Goal: Task Accomplishment & Management: Manage account settings

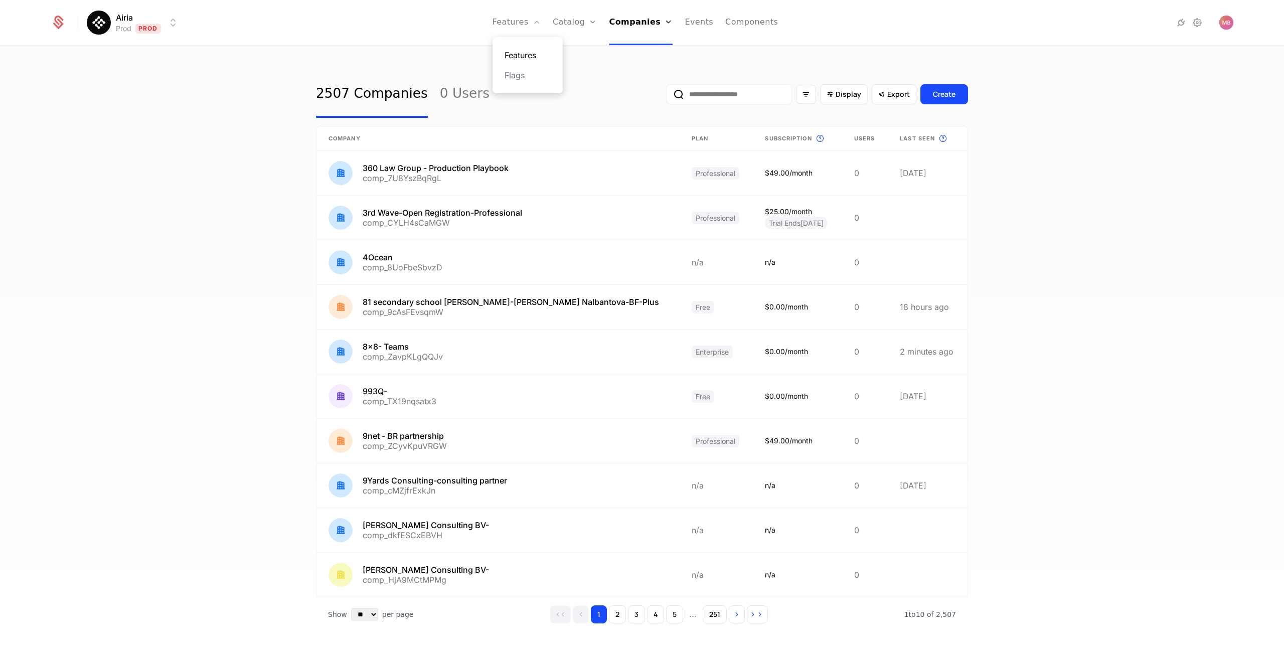
click at [526, 58] on link "Features" at bounding box center [528, 55] width 46 height 12
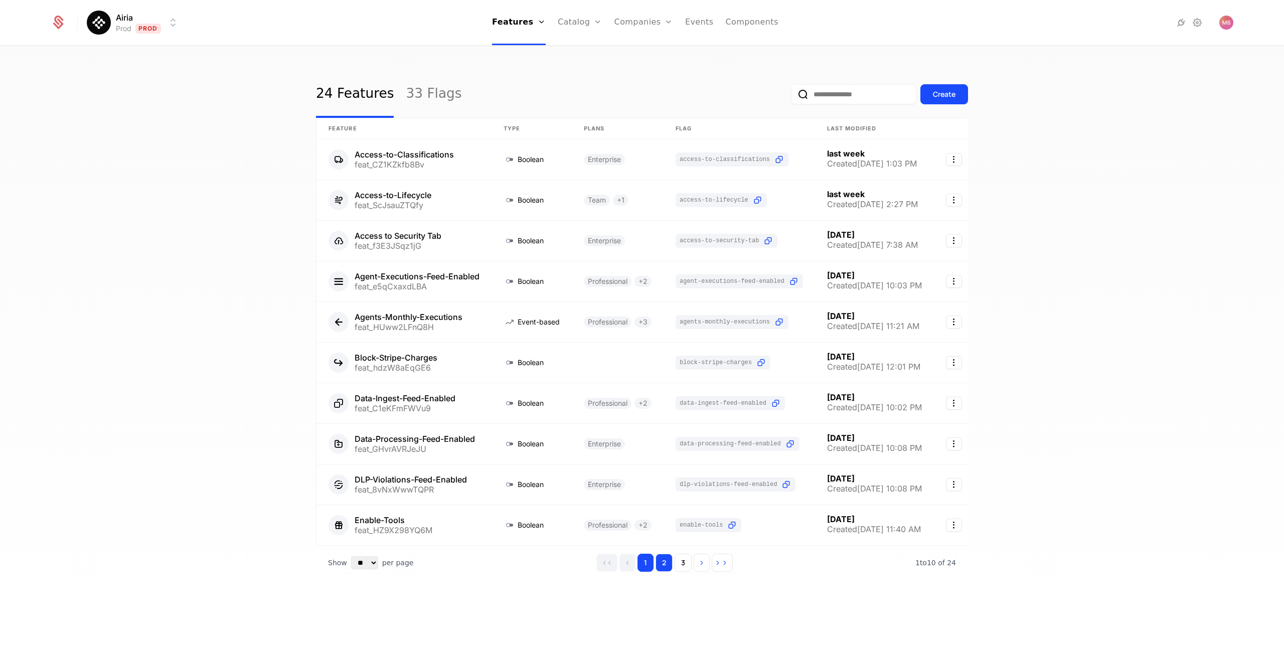
click at [665, 562] on button "2" at bounding box center [664, 563] width 17 height 18
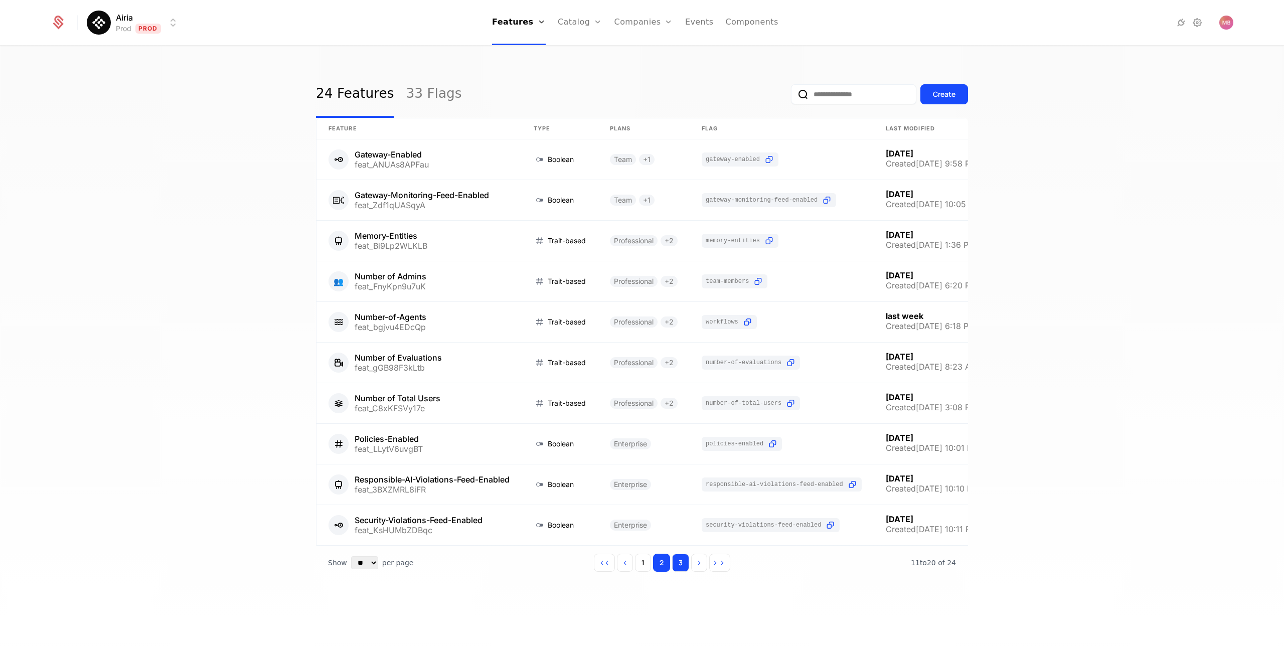
click at [682, 567] on button "3" at bounding box center [680, 563] width 17 height 18
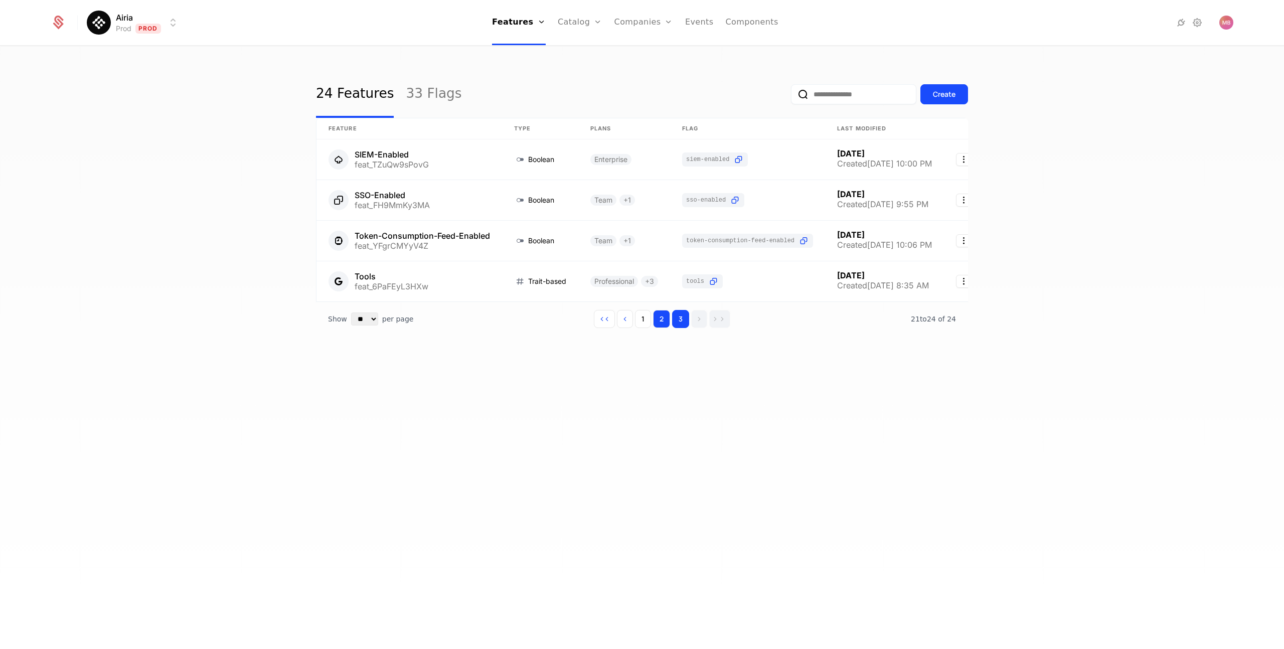
click at [662, 322] on button "2" at bounding box center [661, 319] width 17 height 18
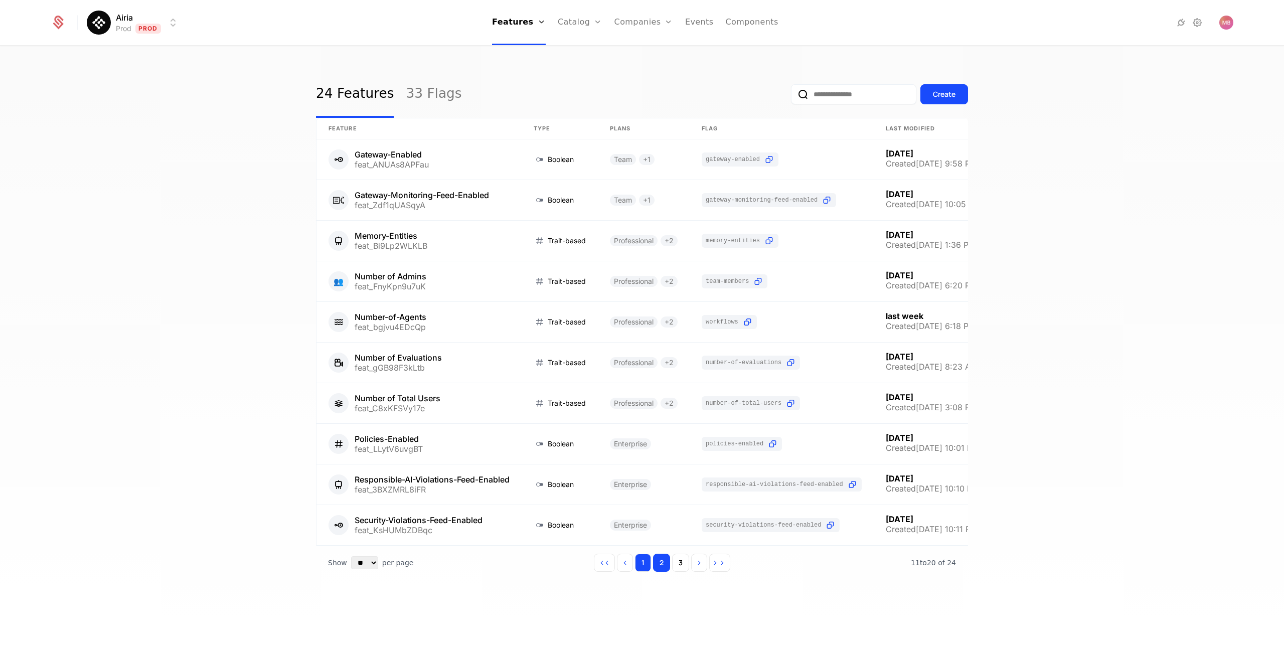
click at [642, 557] on button "1" at bounding box center [643, 563] width 16 height 18
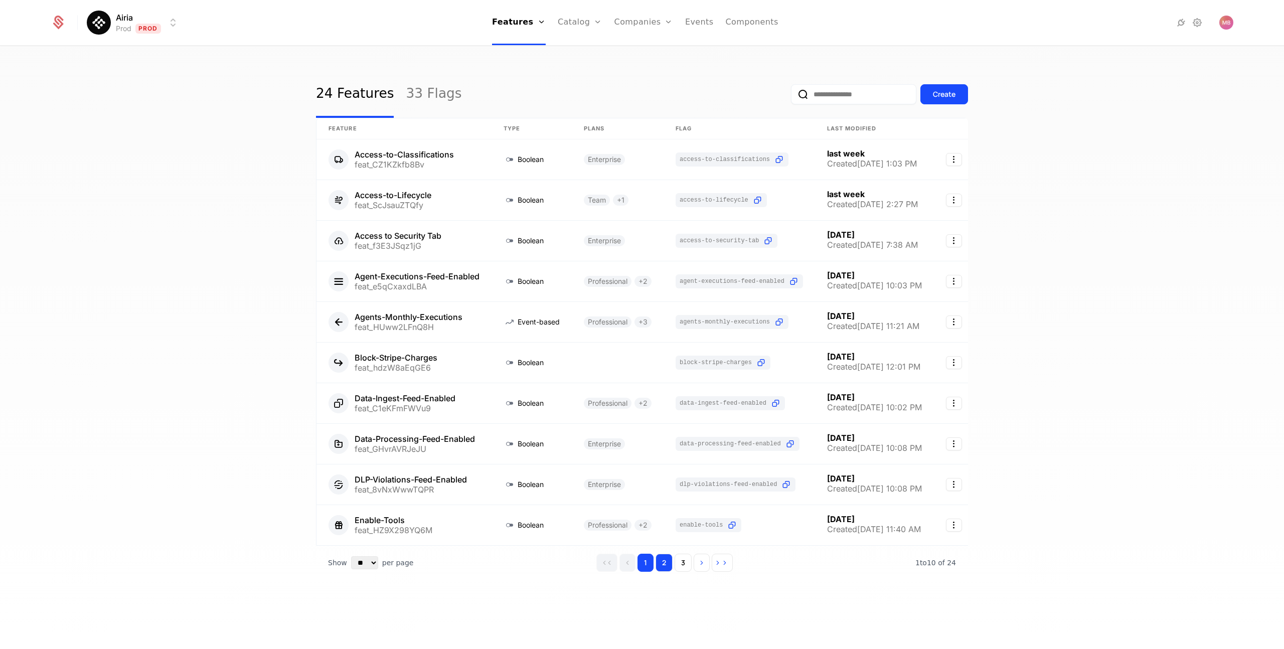
click at [662, 564] on button "2" at bounding box center [664, 563] width 17 height 18
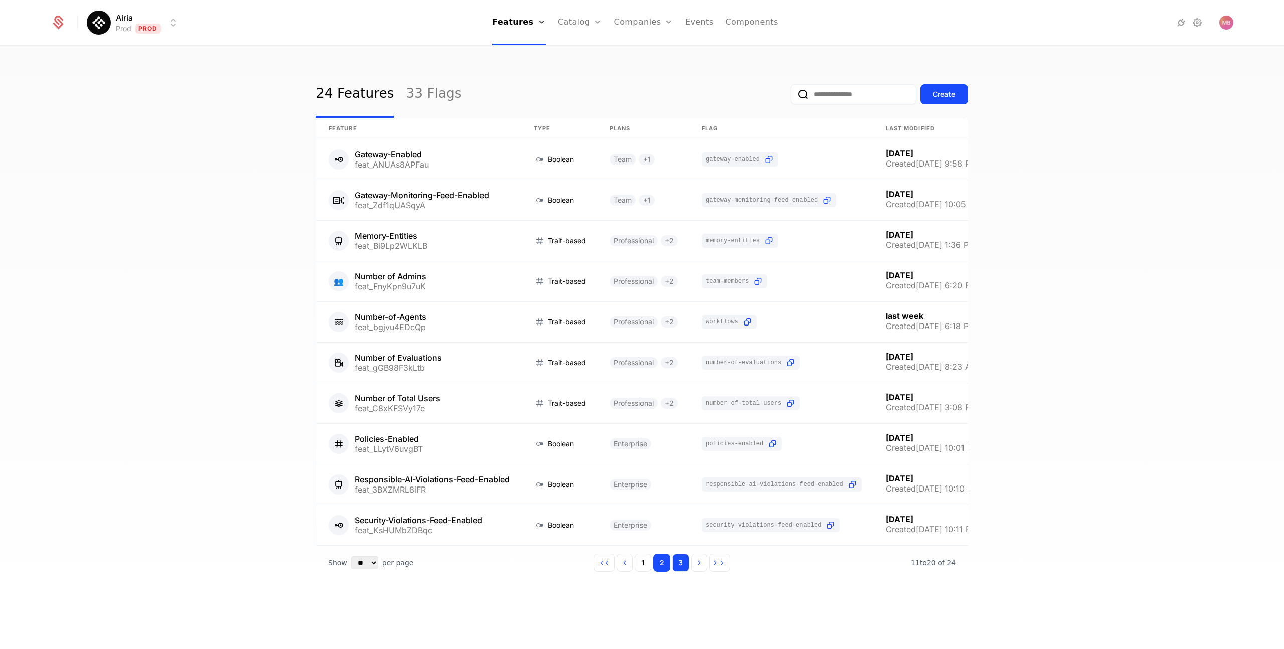
click at [681, 561] on button "3" at bounding box center [680, 563] width 17 height 18
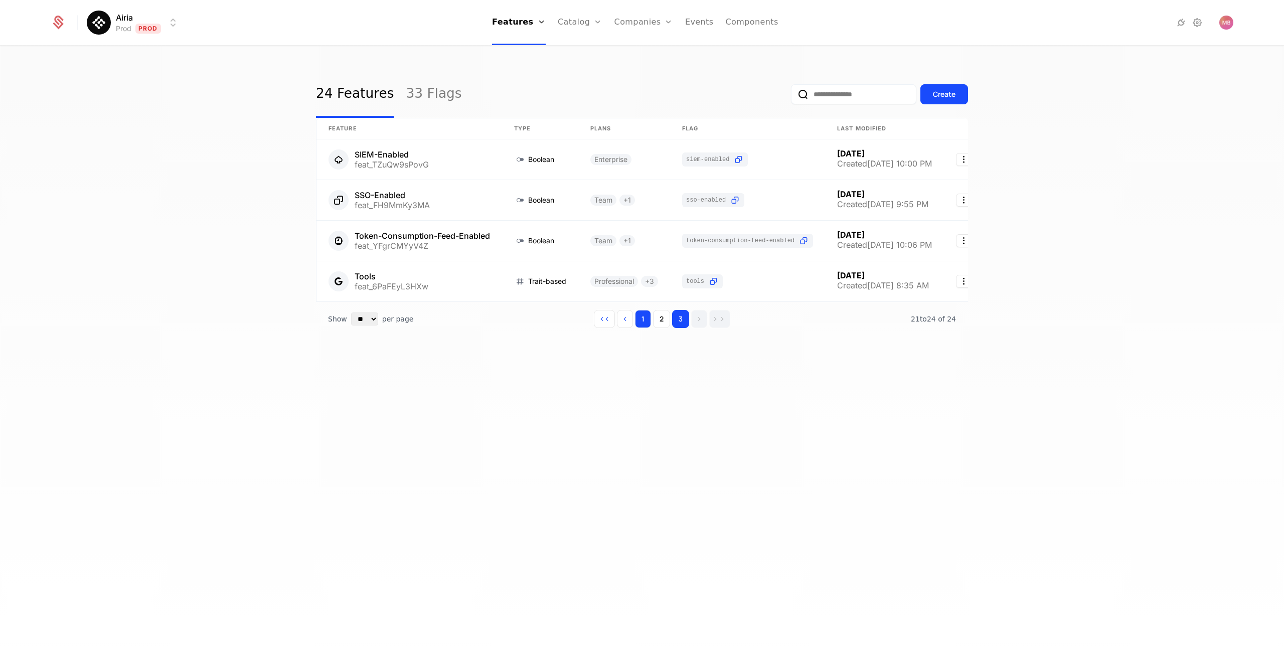
click at [644, 316] on button "1" at bounding box center [643, 319] width 16 height 18
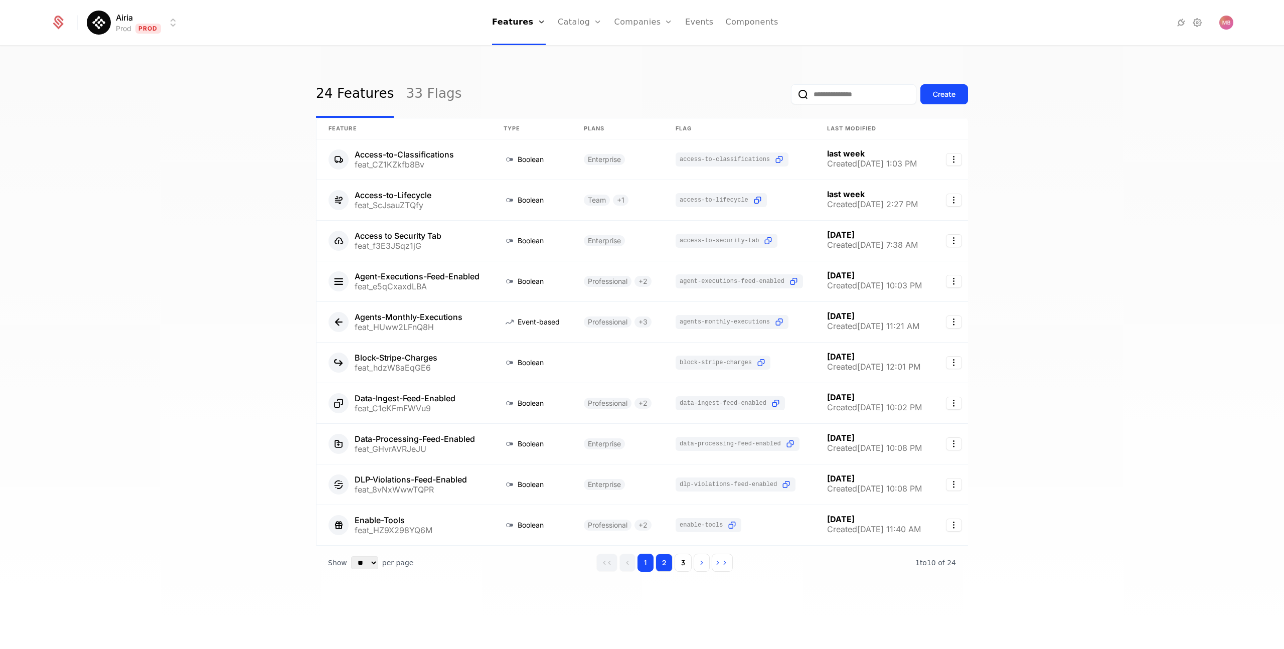
click at [662, 567] on button "2" at bounding box center [664, 563] width 17 height 18
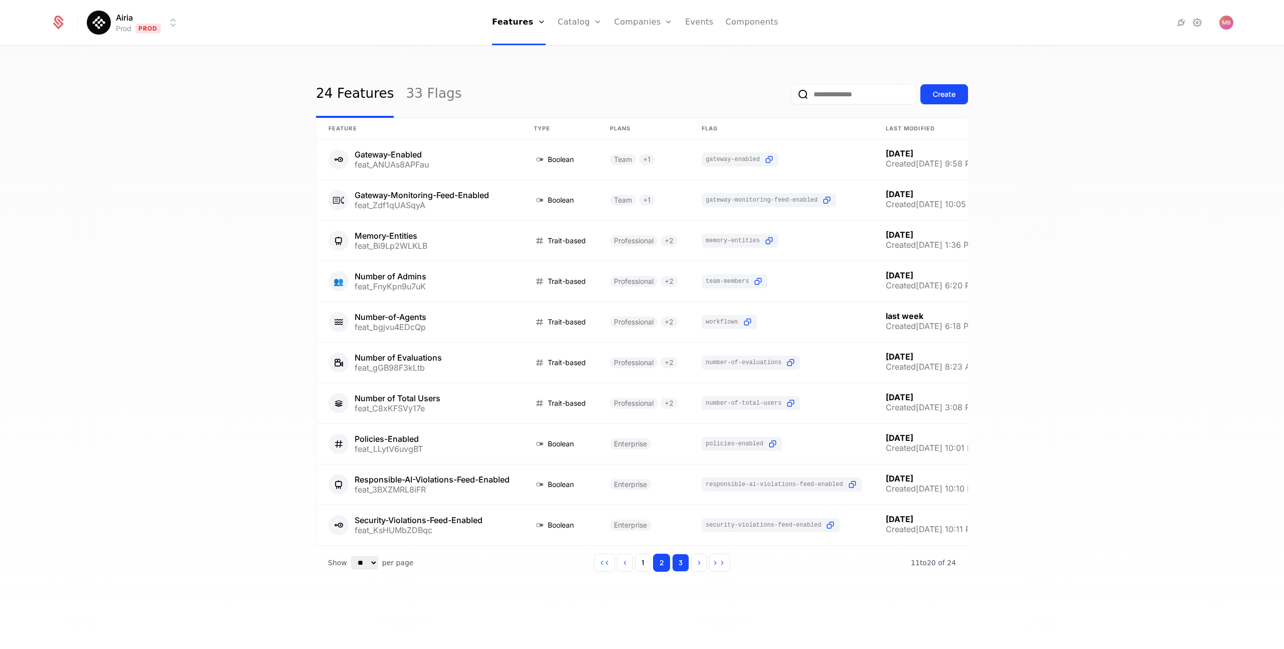
click at [683, 565] on button "3" at bounding box center [680, 563] width 17 height 18
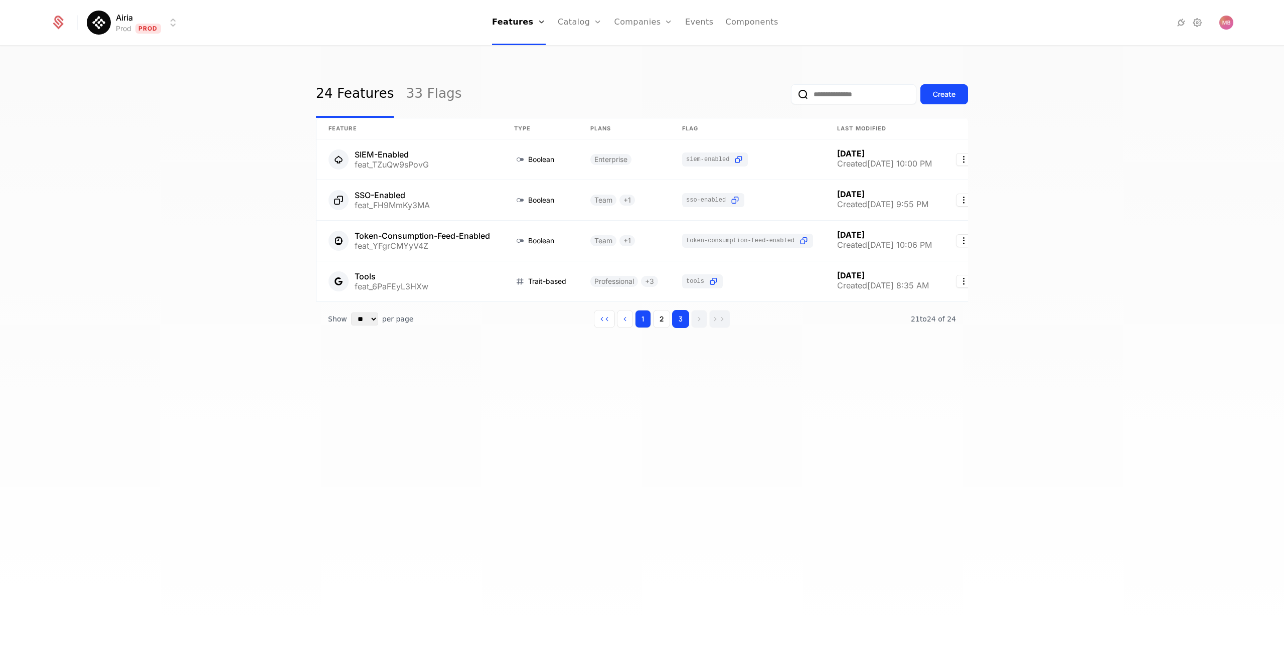
click at [643, 322] on button "1" at bounding box center [643, 319] width 16 height 18
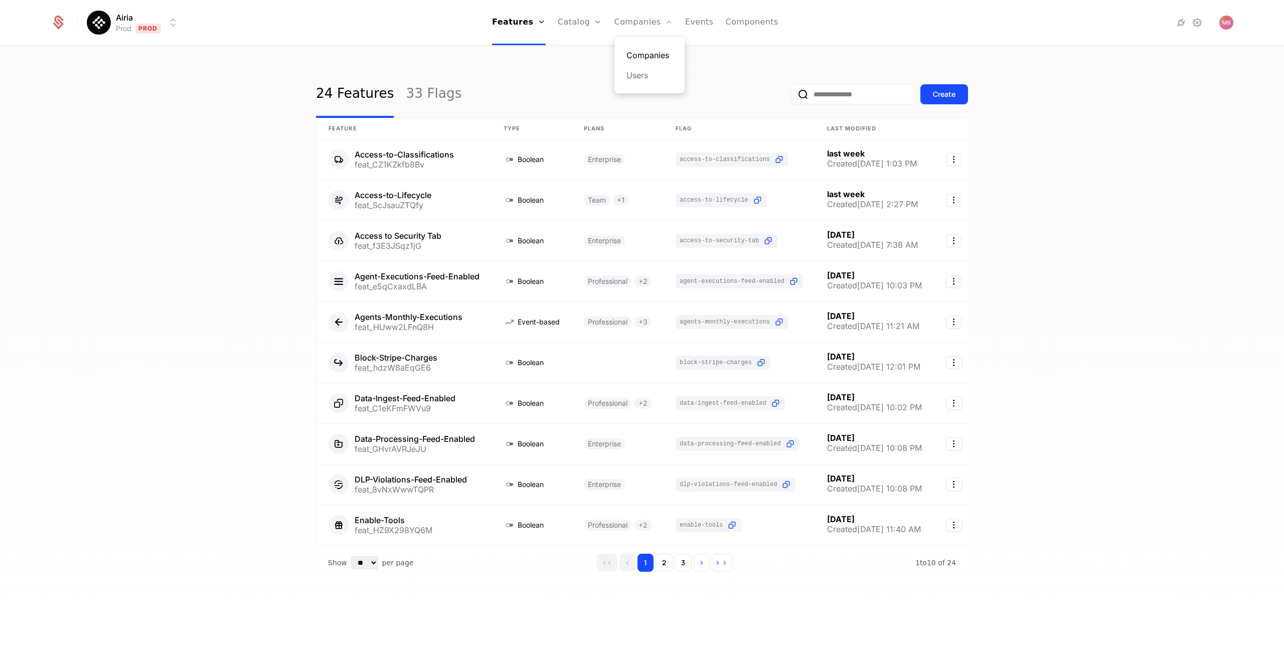
click at [629, 57] on link "Companies" at bounding box center [650, 55] width 46 height 12
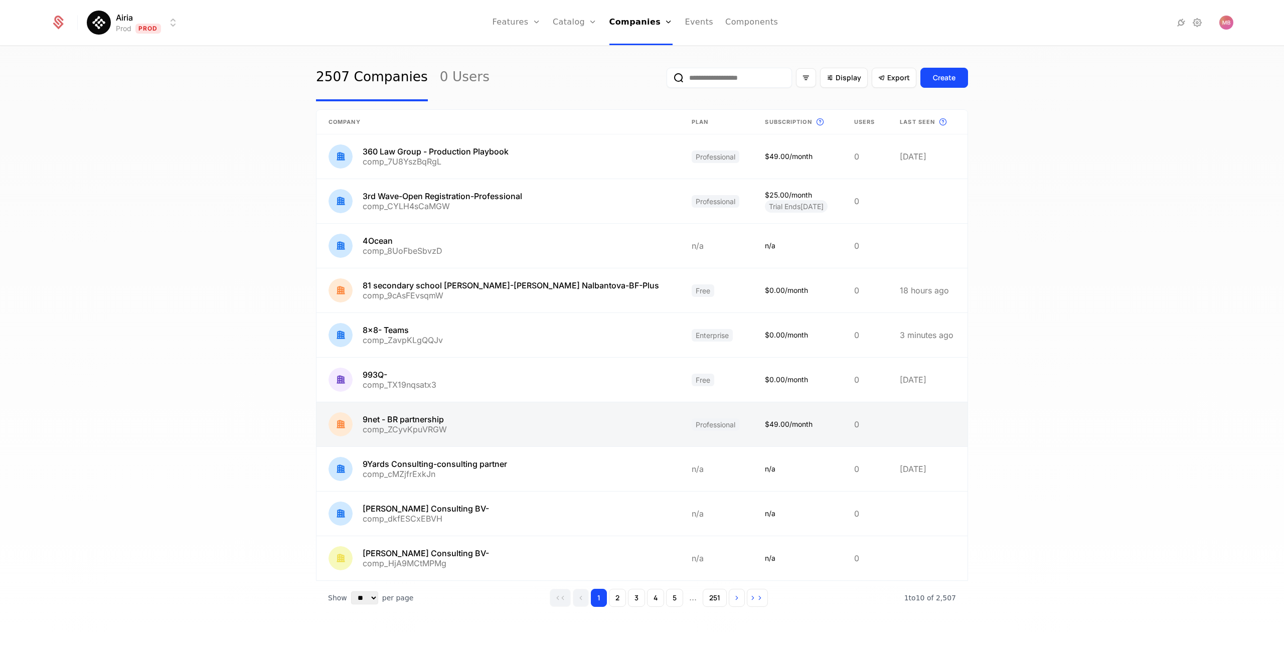
scroll to position [16, 0]
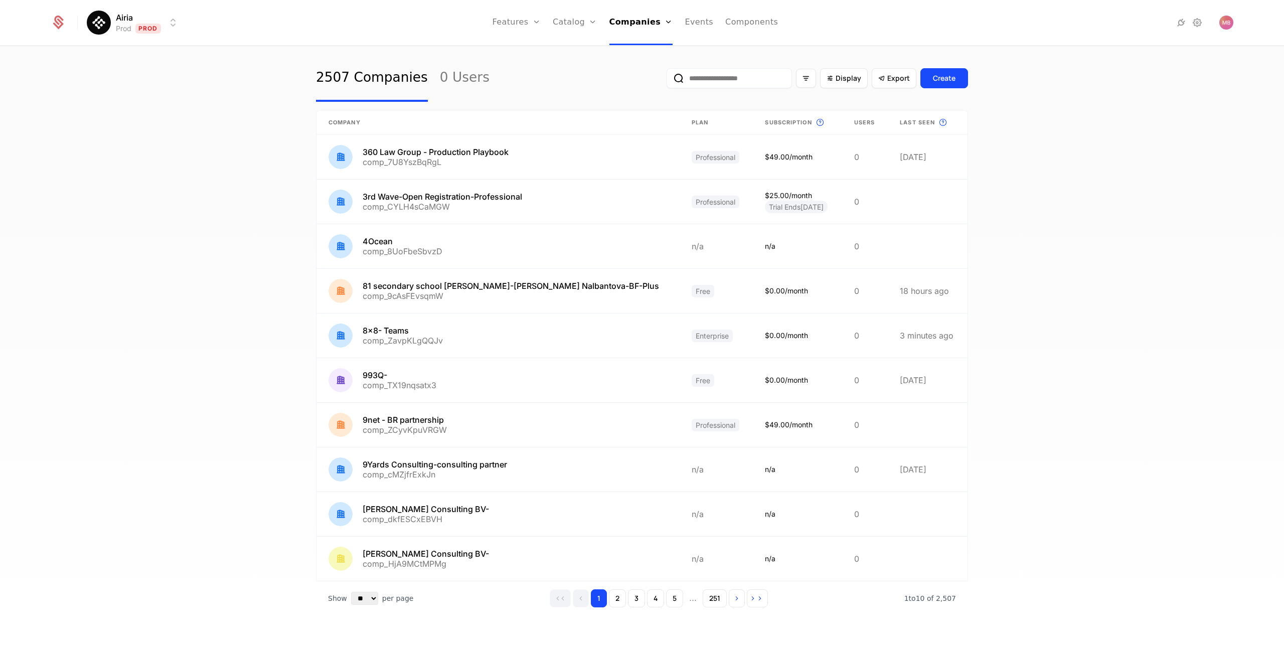
click at [713, 79] on input "email" at bounding box center [729, 78] width 125 height 20
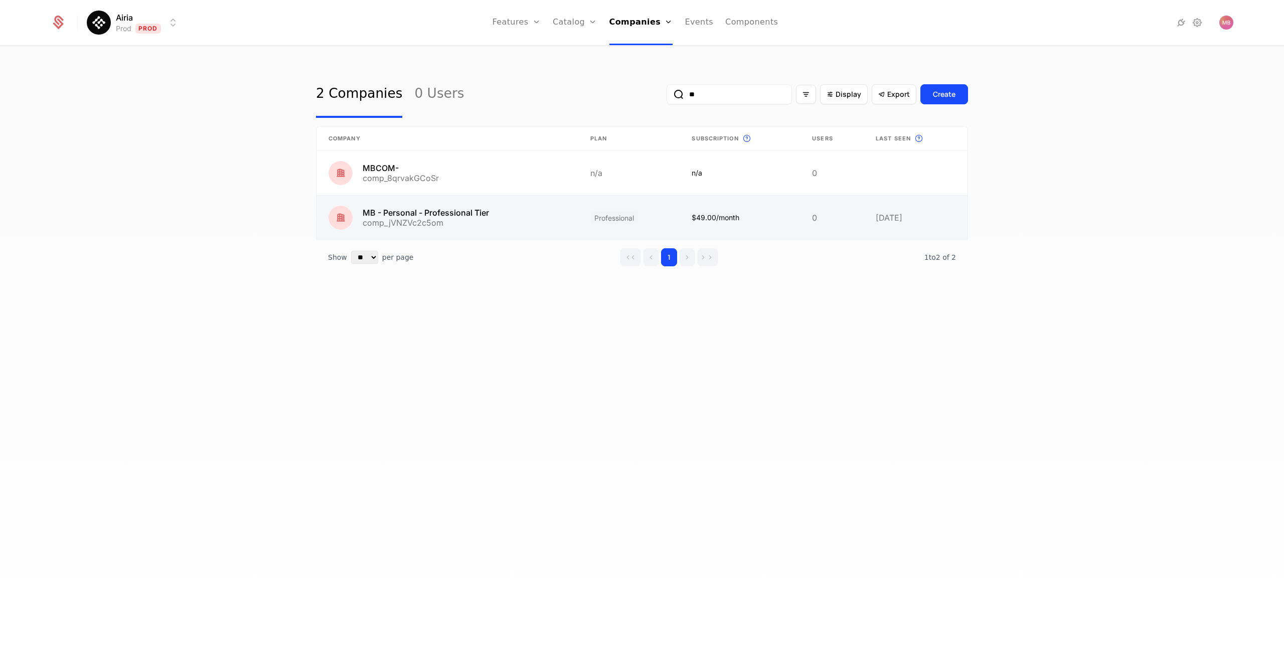
type input "**"
click at [470, 212] on link at bounding box center [448, 218] width 262 height 44
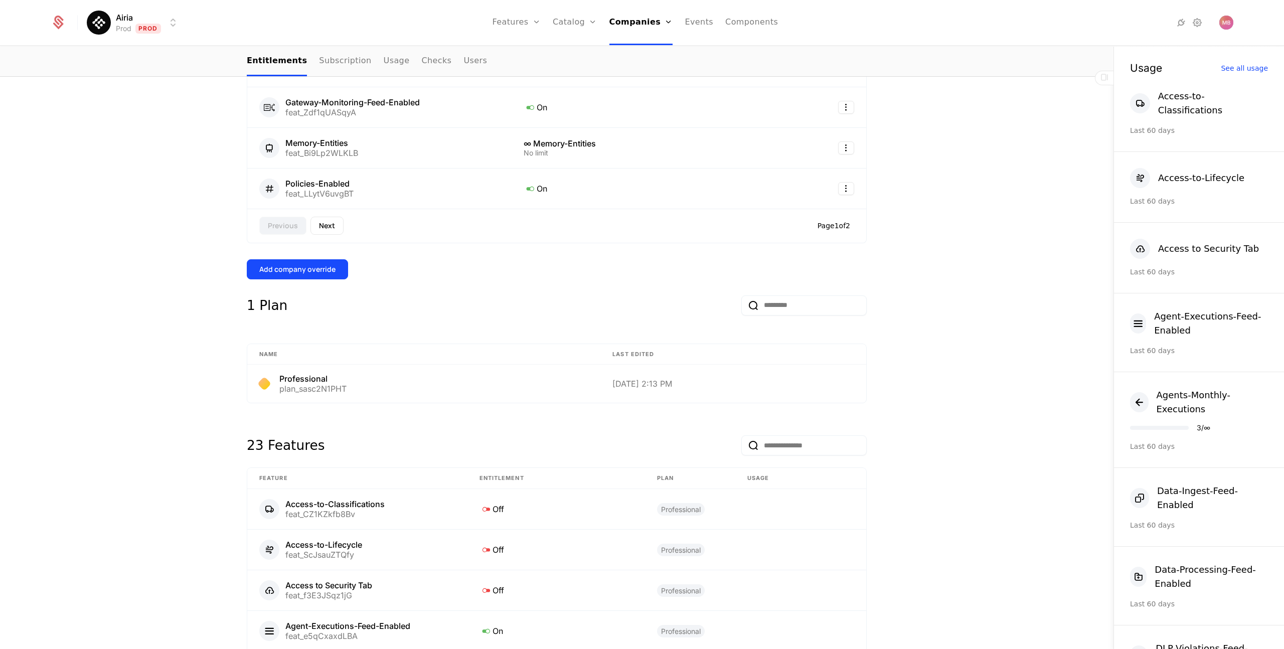
scroll to position [555, 0]
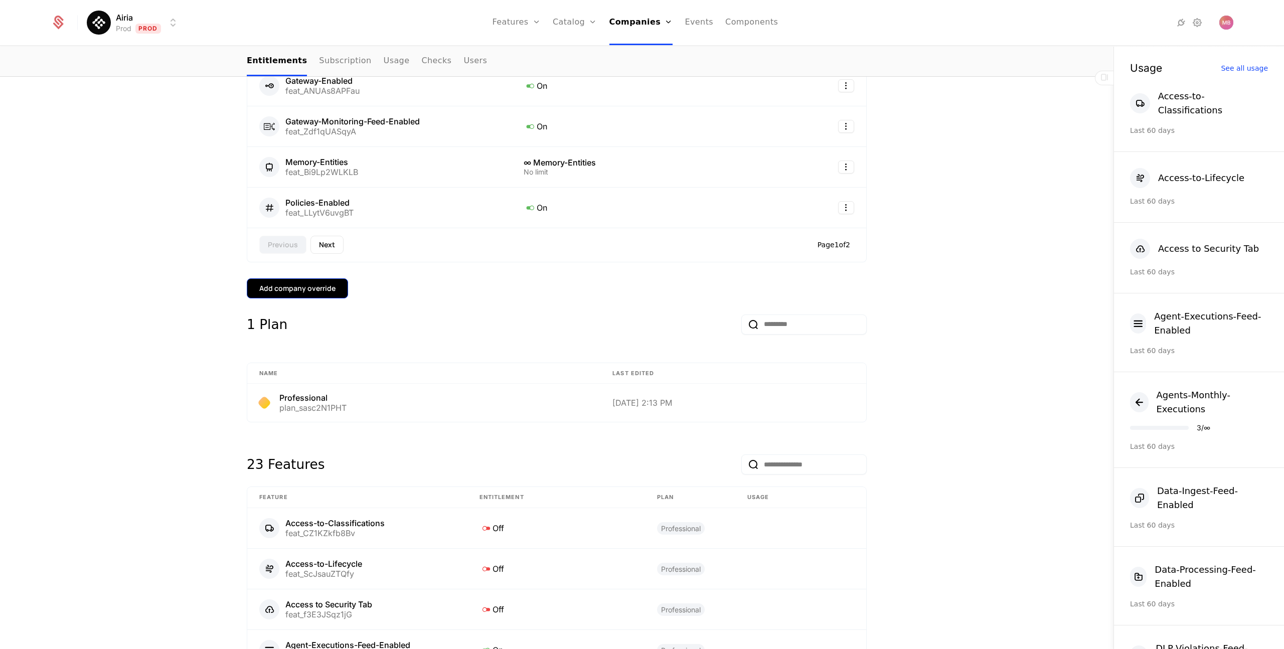
click at [280, 284] on div "Add company override" at bounding box center [297, 288] width 76 height 10
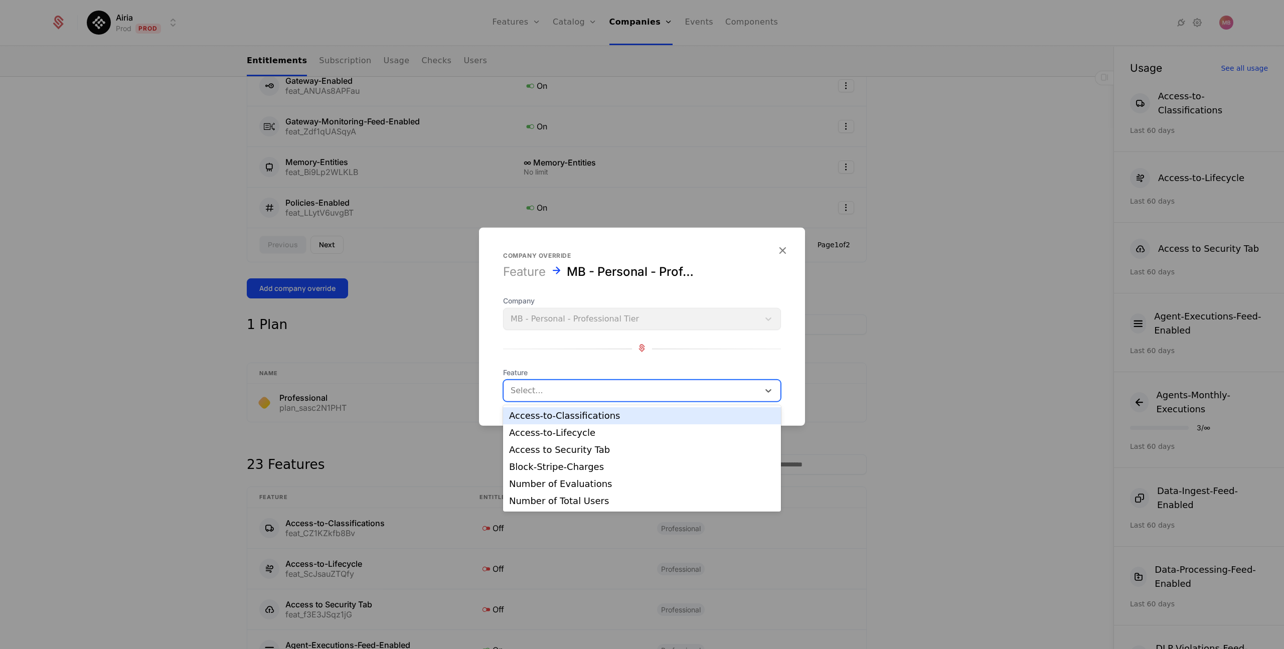
click at [569, 388] on div at bounding box center [632, 391] width 242 height 14
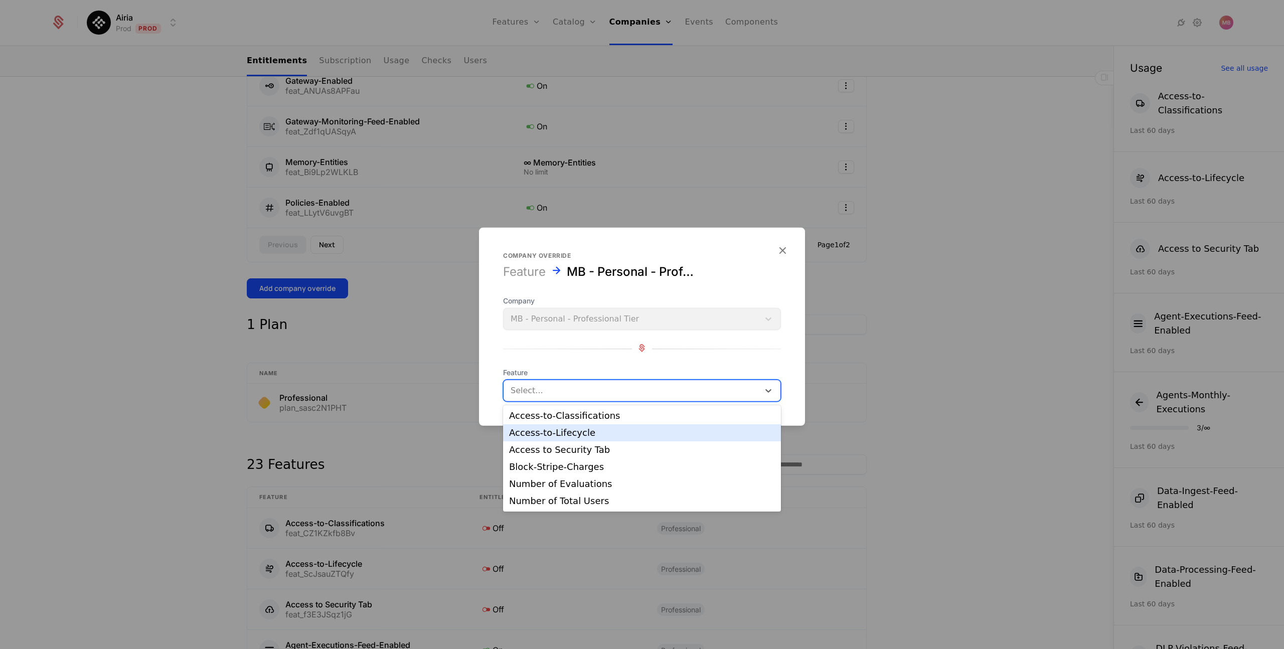
click at [566, 431] on div "Access-to-Lifecycle" at bounding box center [642, 432] width 266 height 9
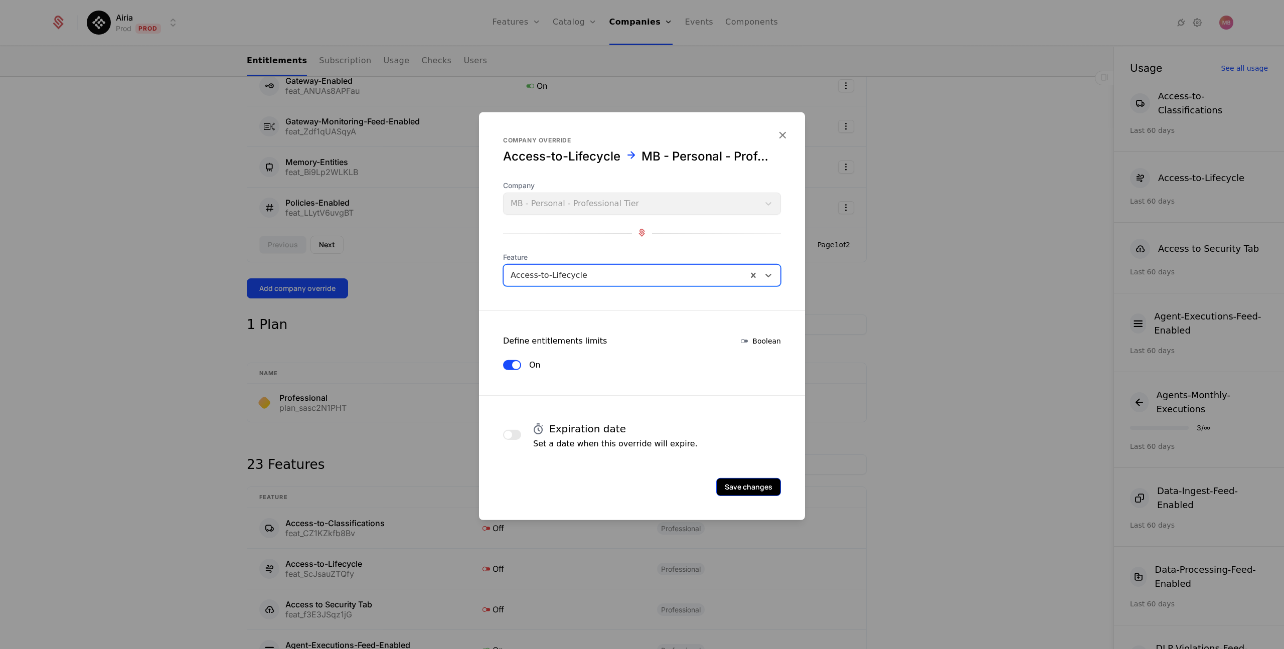
click at [741, 488] on button "Save changes" at bounding box center [748, 487] width 65 height 18
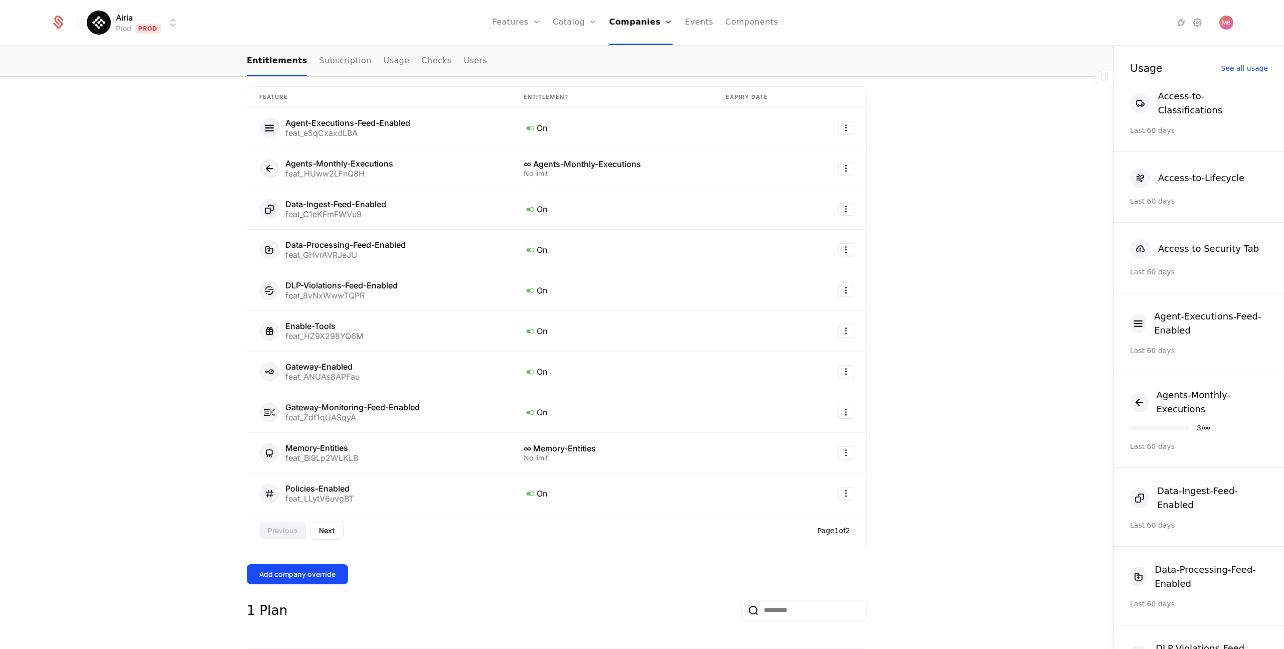
scroll to position [298, 0]
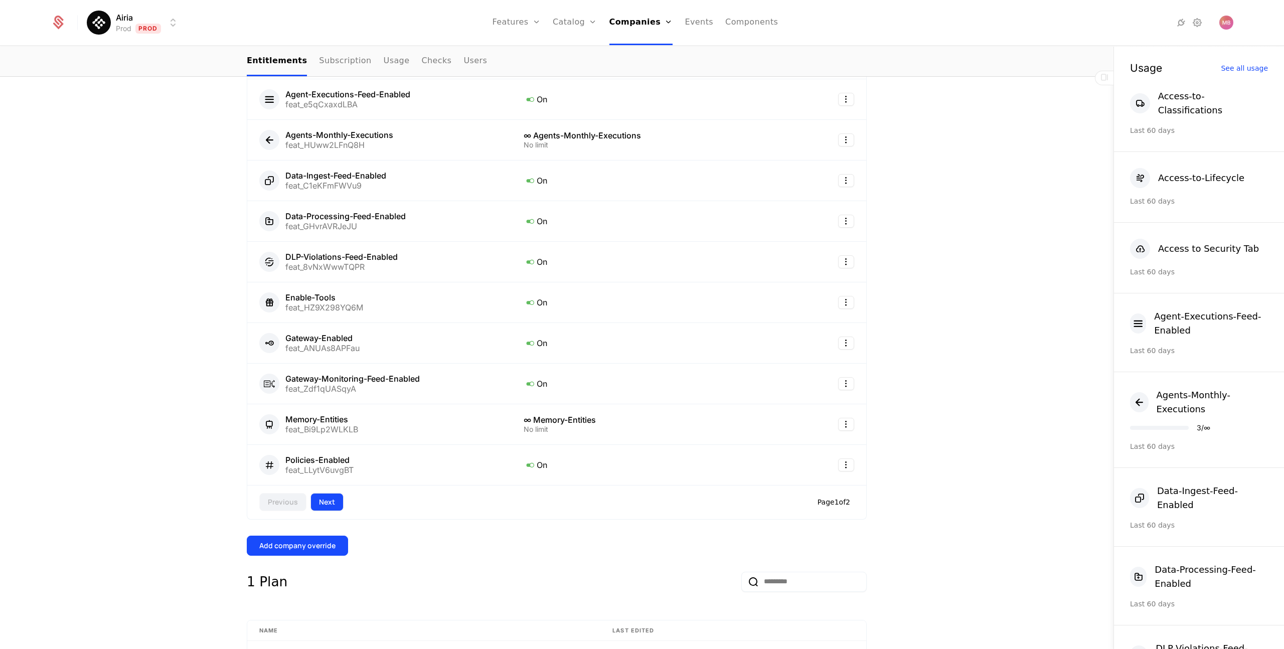
click at [328, 501] on button "Next" at bounding box center [327, 502] width 33 height 18
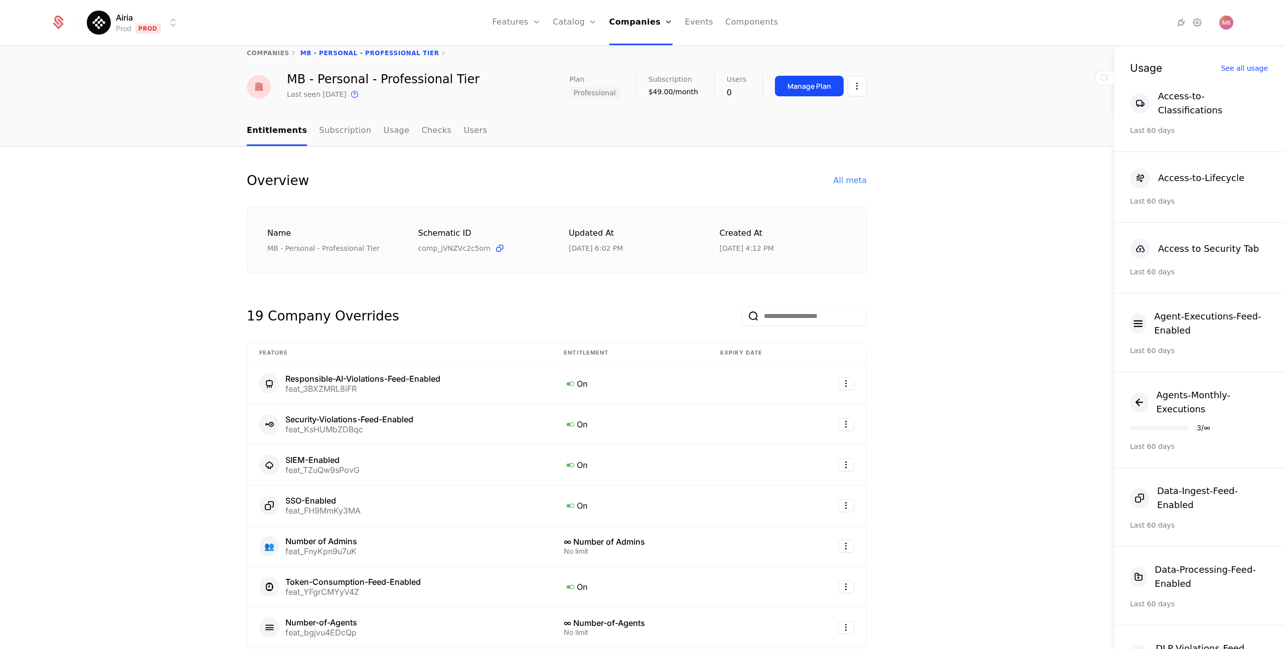
scroll to position [0, 0]
